Goal: Information Seeking & Learning: Learn about a topic

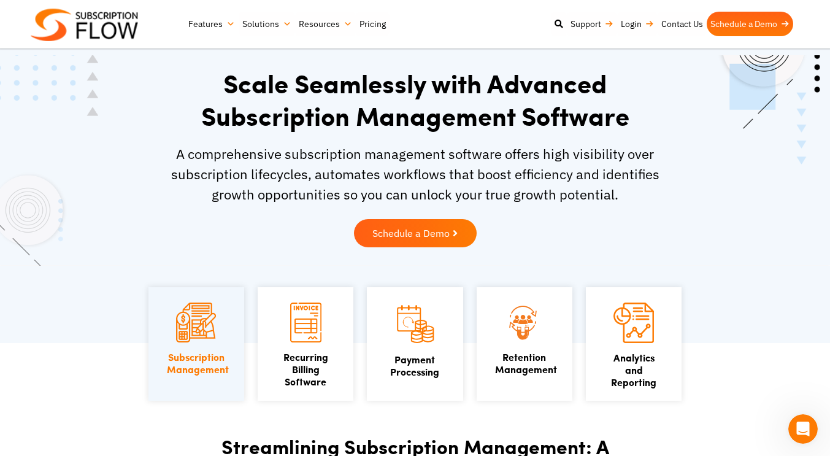
scroll to position [25, 0]
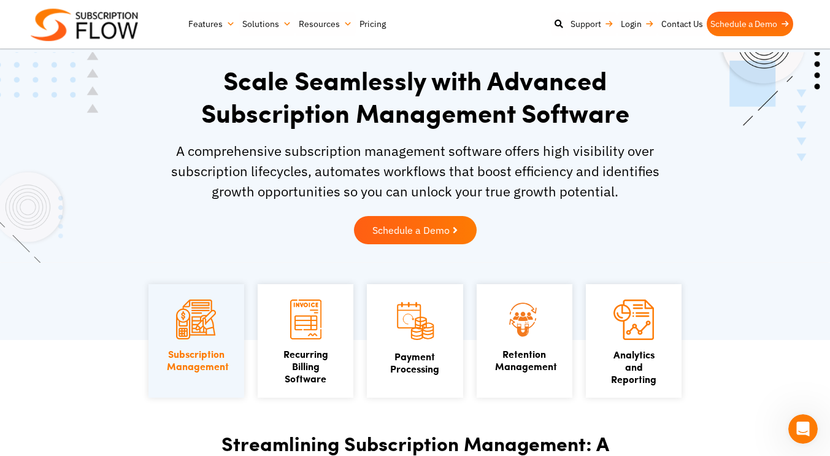
click at [382, 29] on link "Pricing" at bounding box center [373, 24] width 34 height 25
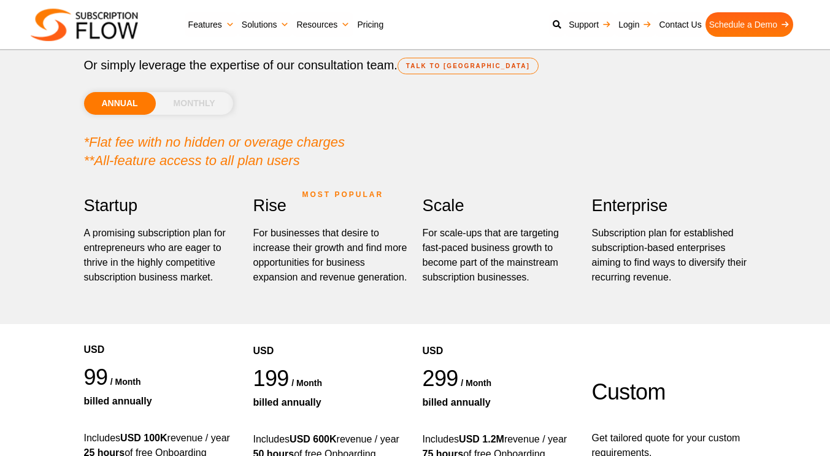
scroll to position [98, 0]
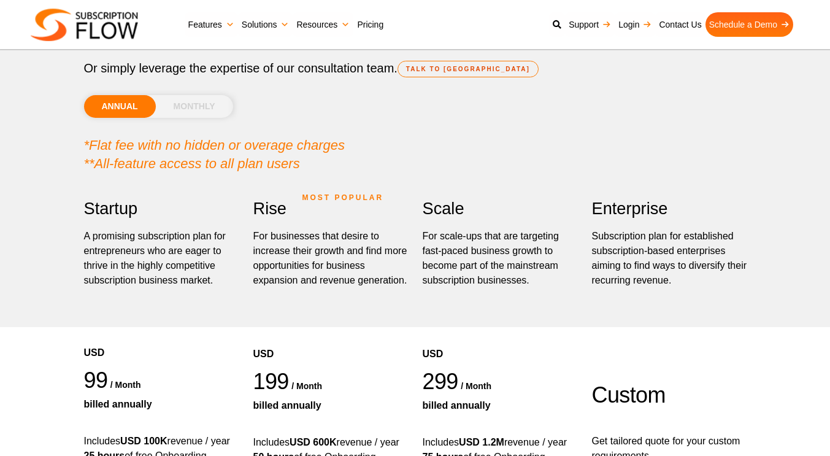
click at [172, 114] on li "MONTHLY" at bounding box center [194, 106] width 77 height 23
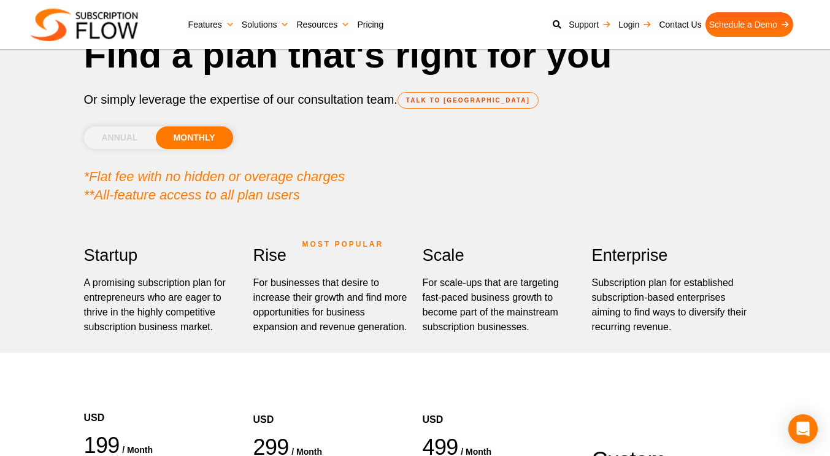
scroll to position [66, 0]
click at [84, 135] on li "ANNUAL" at bounding box center [120, 138] width 72 height 23
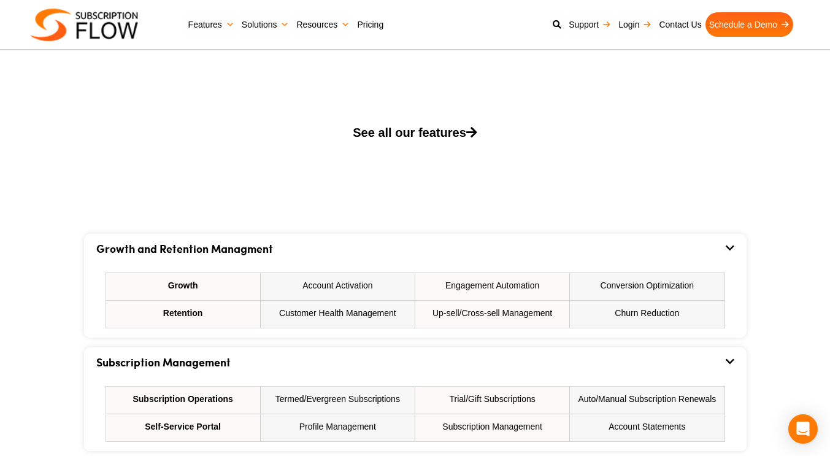
scroll to position [606, 0]
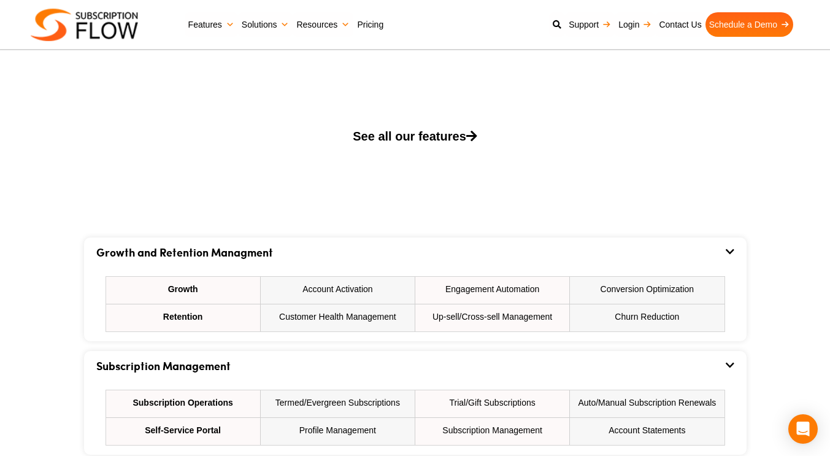
click at [363, 144] on link "See all our features" at bounding box center [415, 145] width 663 height 37
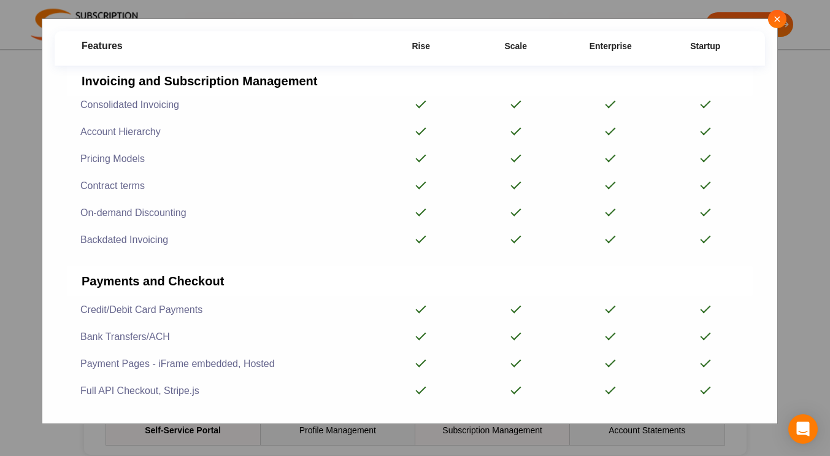
scroll to position [0, 0]
